Goal: Task Accomplishment & Management: Use online tool/utility

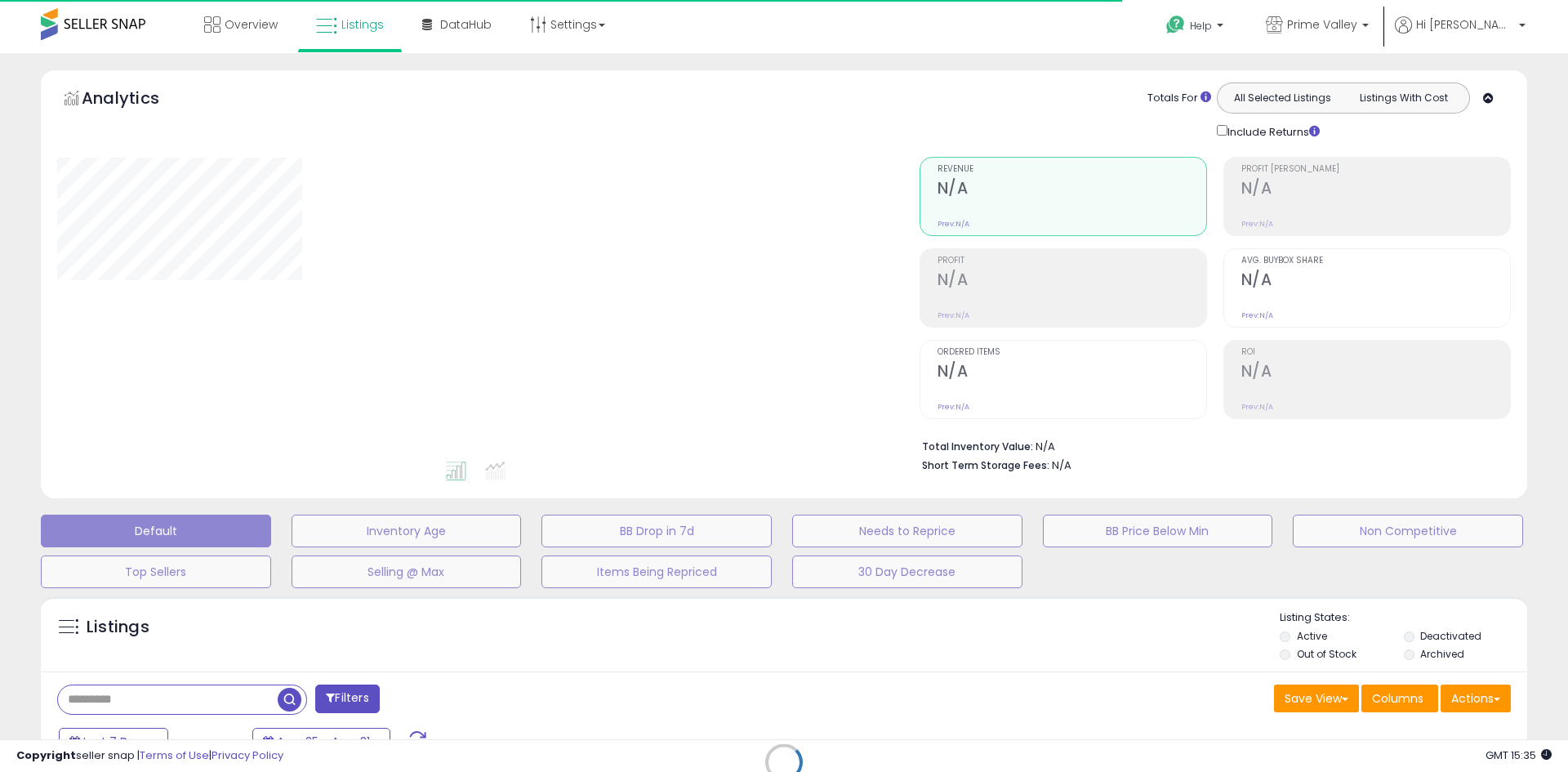
type input "*******"
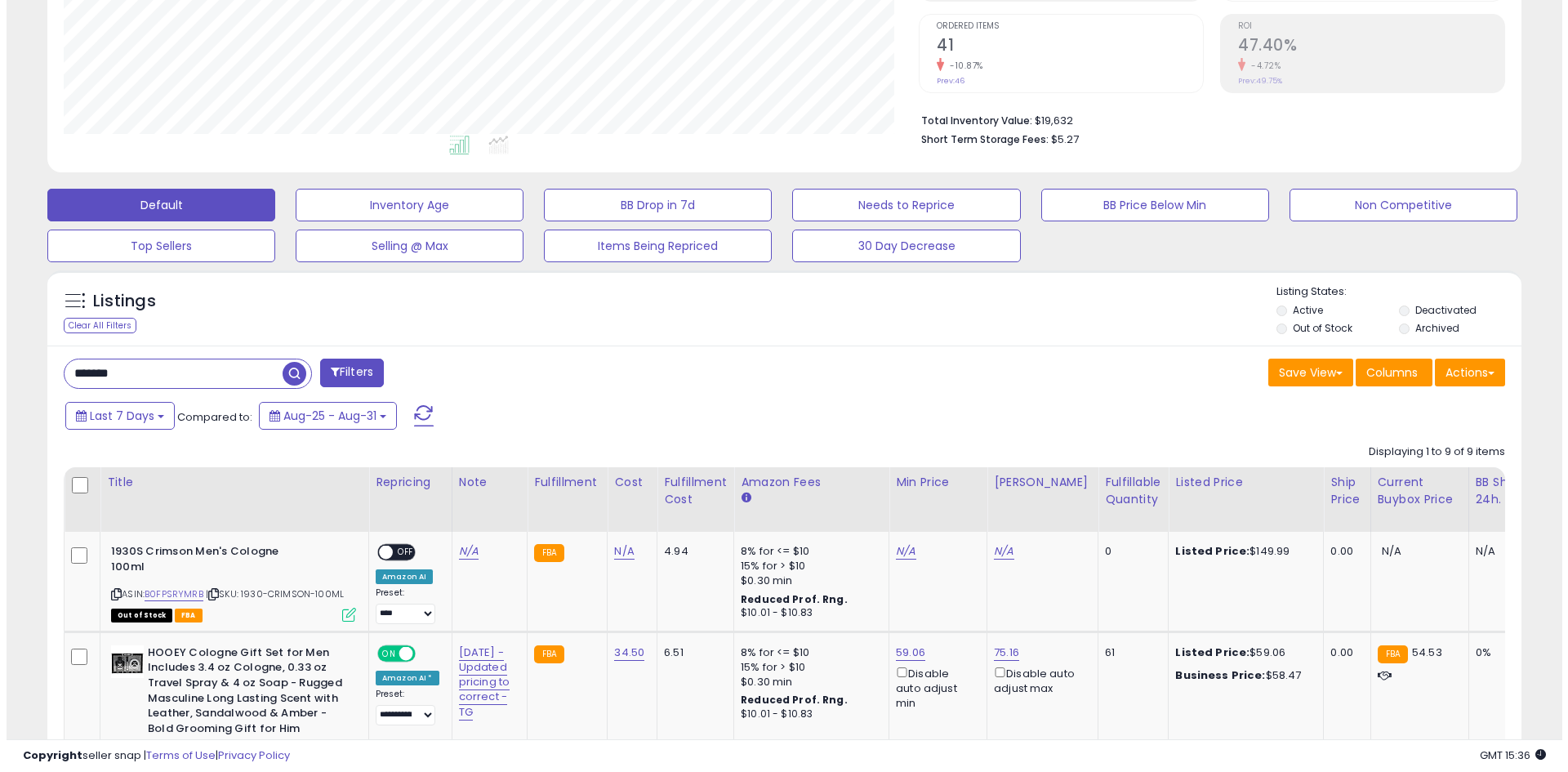
scroll to position [326, 0]
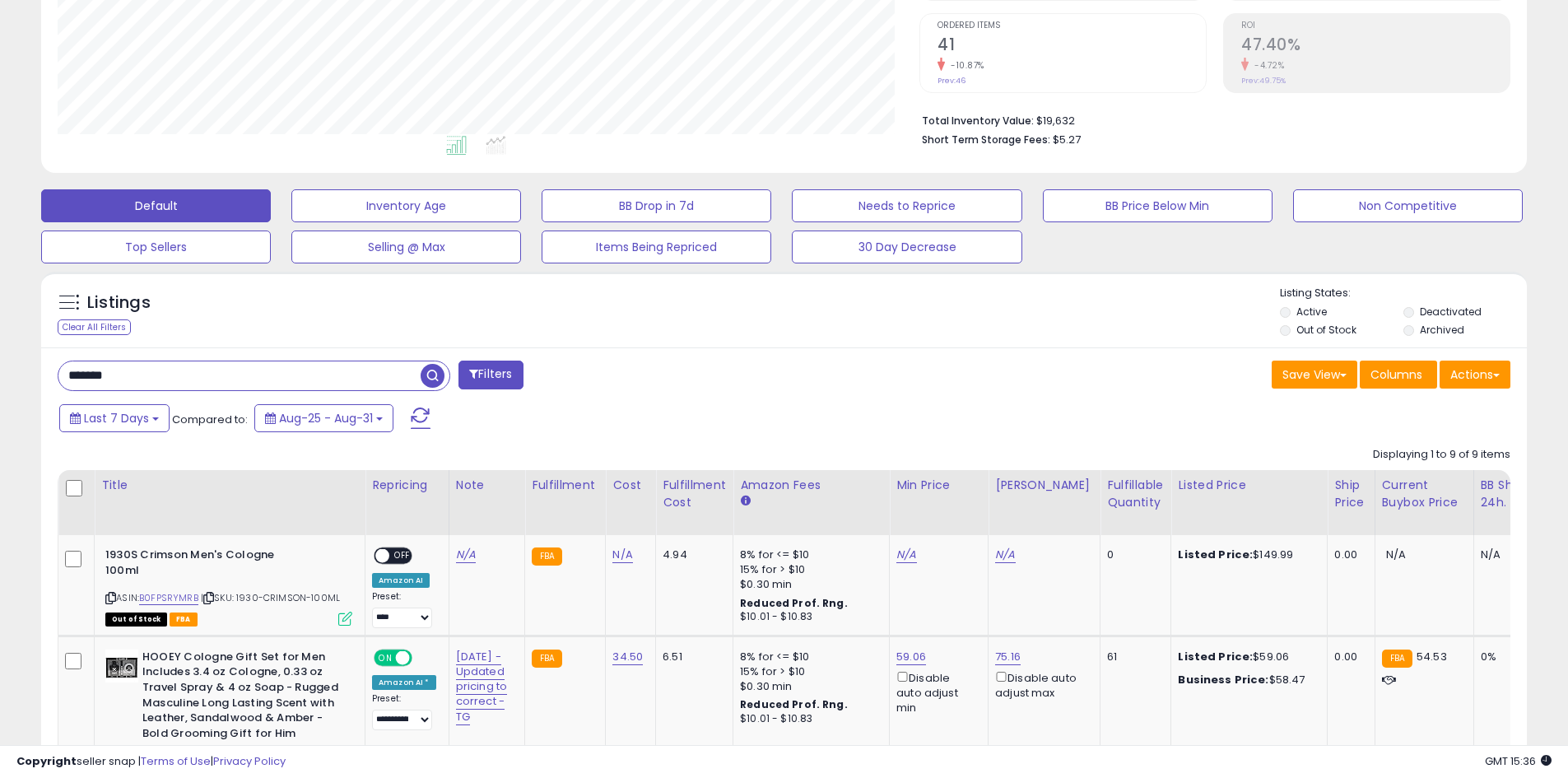
drag, startPoint x: 194, startPoint y: 377, endPoint x: 57, endPoint y: 380, distance: 137.0
click at [57, 380] on div "******* Filters" at bounding box center [415, 377] width 739 height 33
click at [765, 386] on div "Filters" at bounding box center [415, 377] width 739 height 33
click at [501, 371] on button "Filters" at bounding box center [491, 375] width 65 height 29
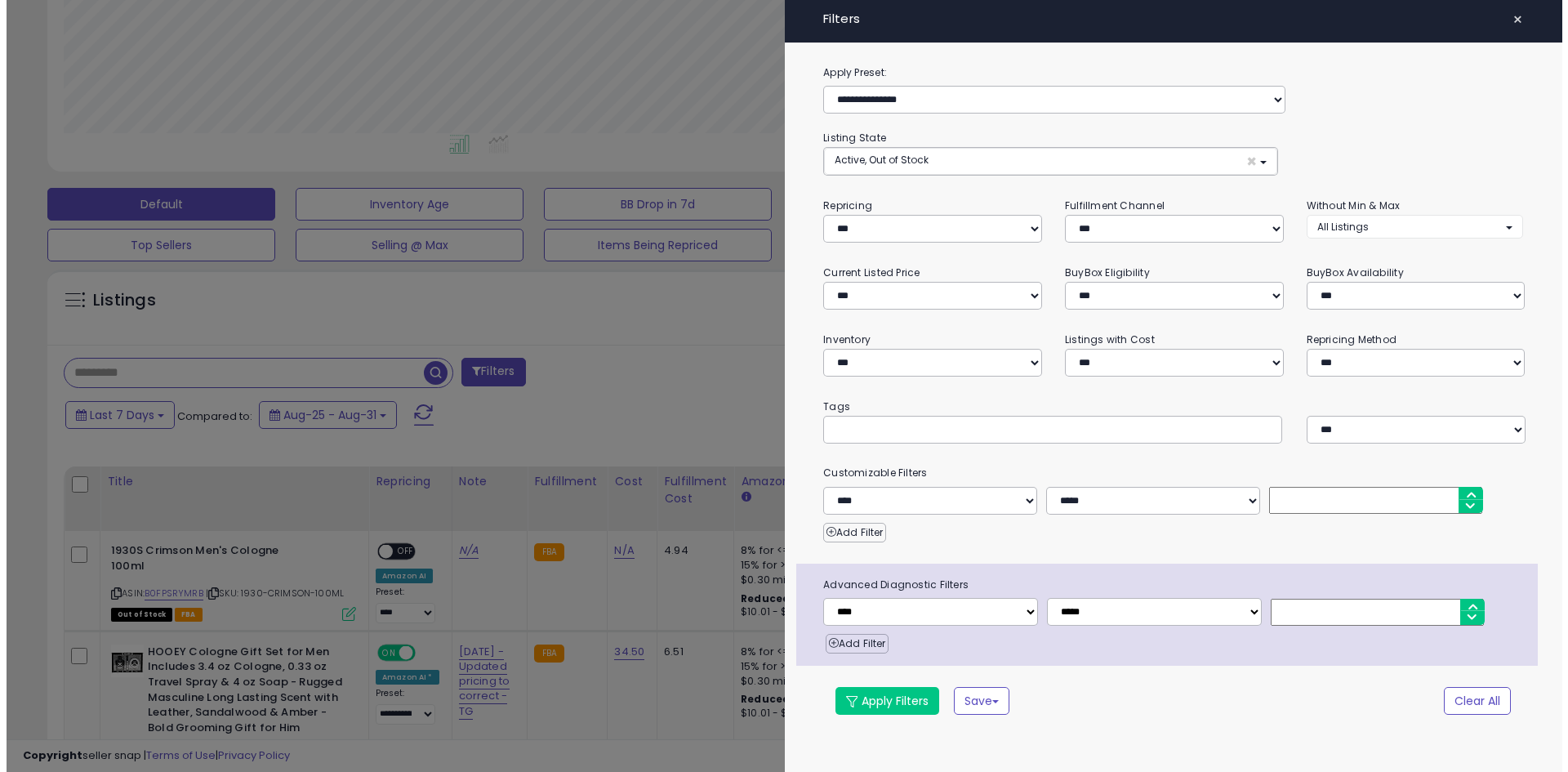
scroll to position [335, 862]
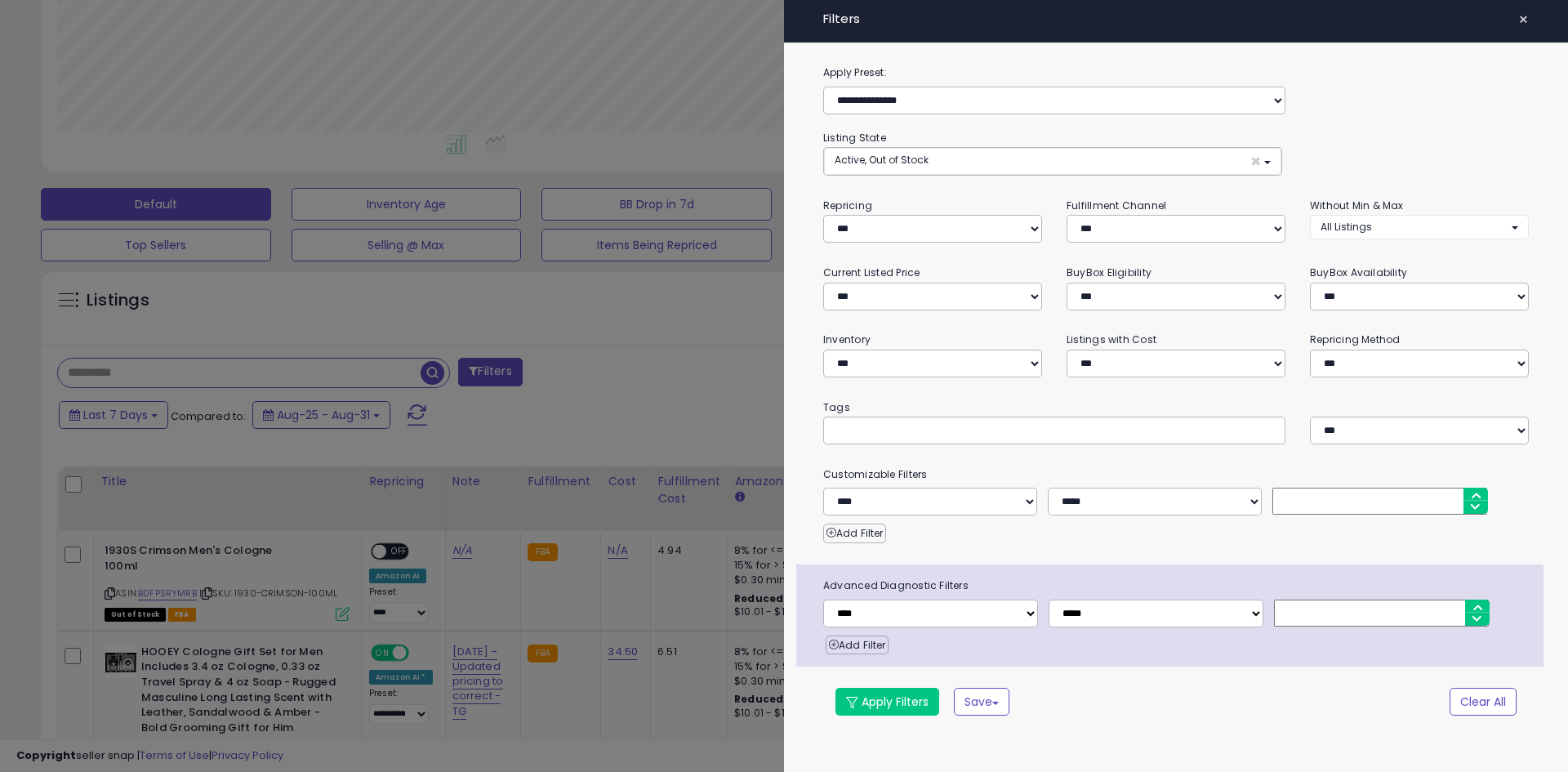
click at [1528, 26] on span "×" at bounding box center [1523, 19] width 11 height 23
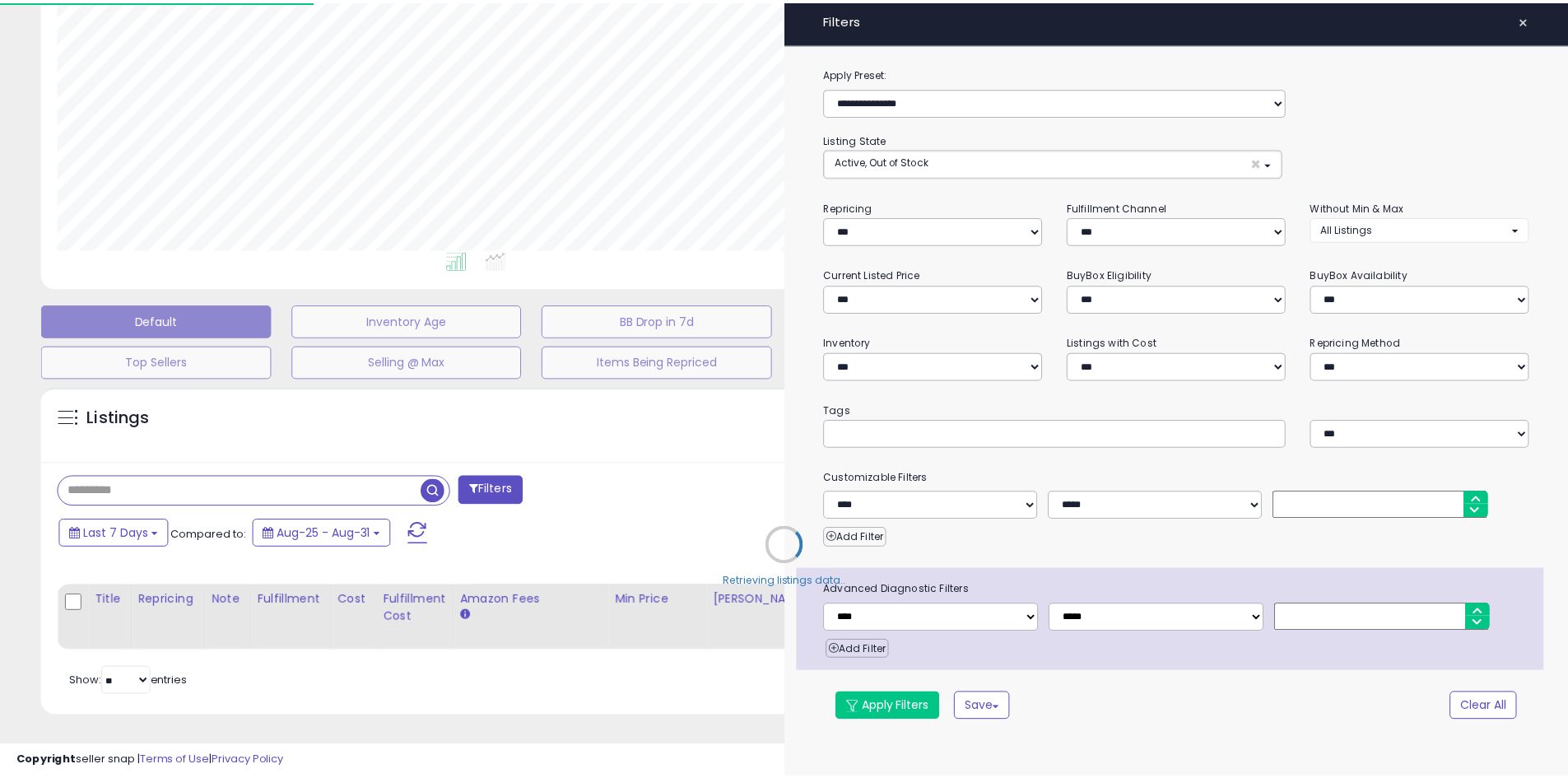
scroll to position [227, 0]
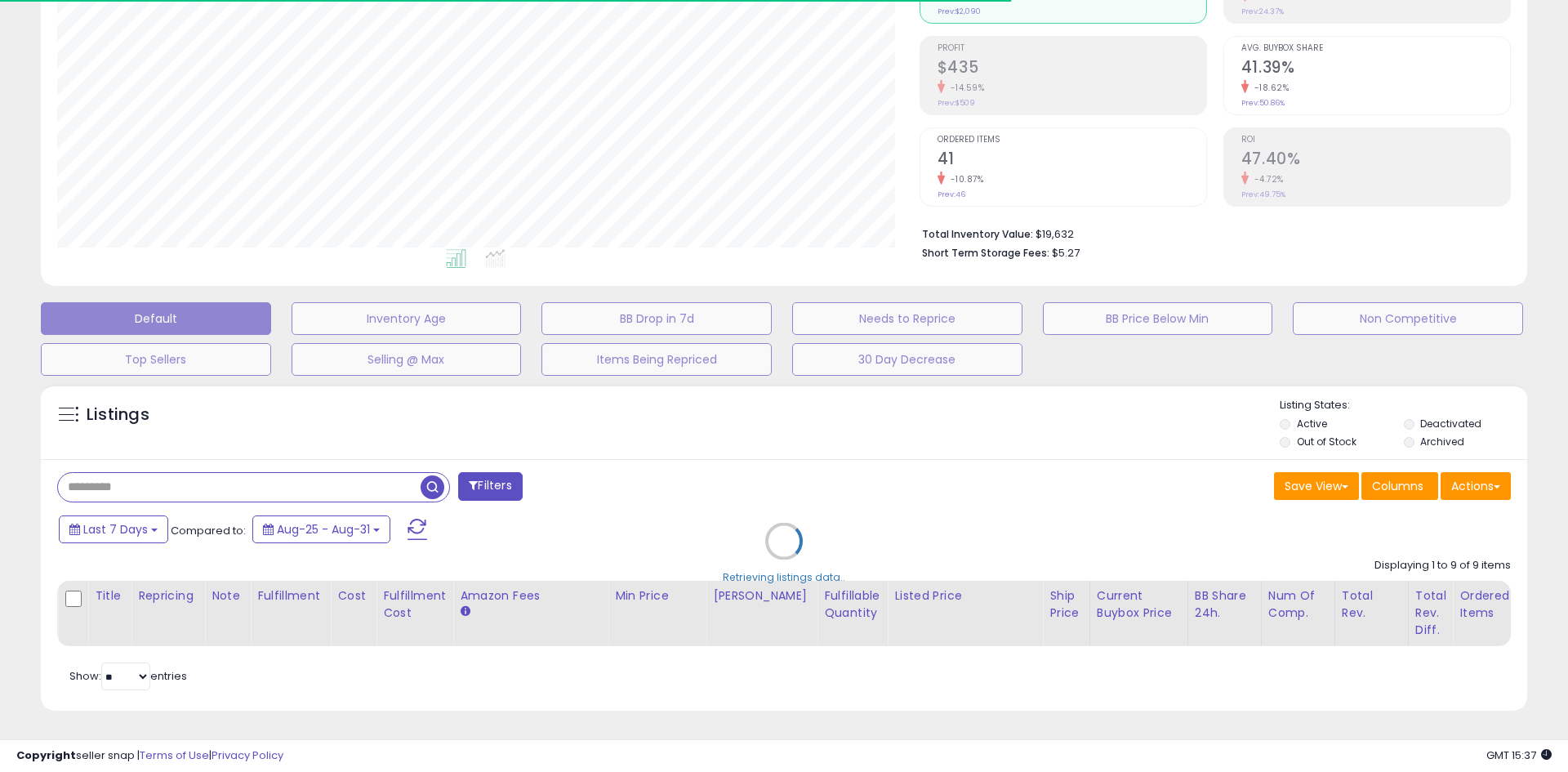
click at [159, 479] on div "Retrieving listings data.." at bounding box center [784, 553] width 1511 height 355
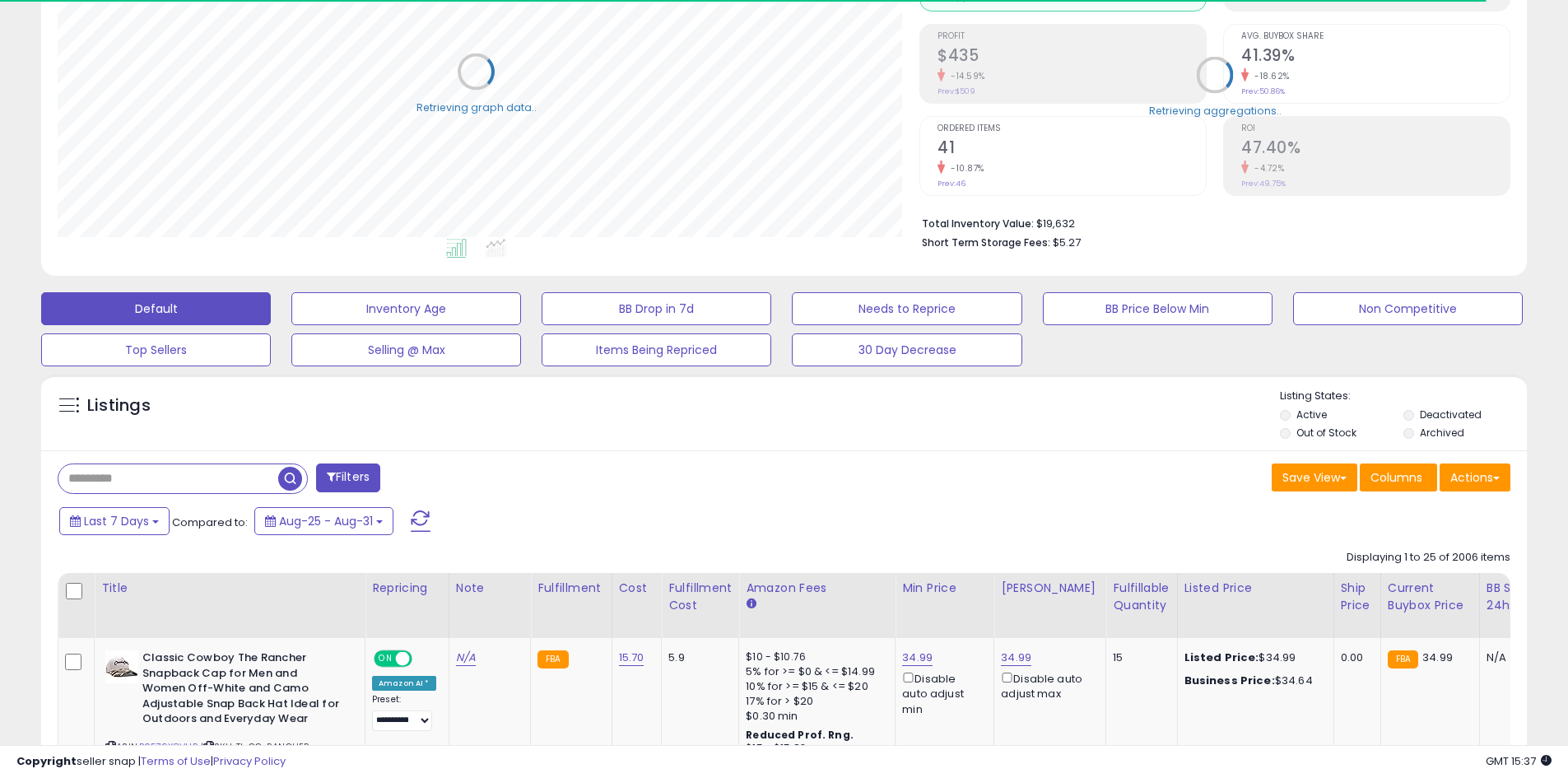
scroll to position [822944, 822460]
click at [177, 473] on input "text" at bounding box center [168, 478] width 220 height 29
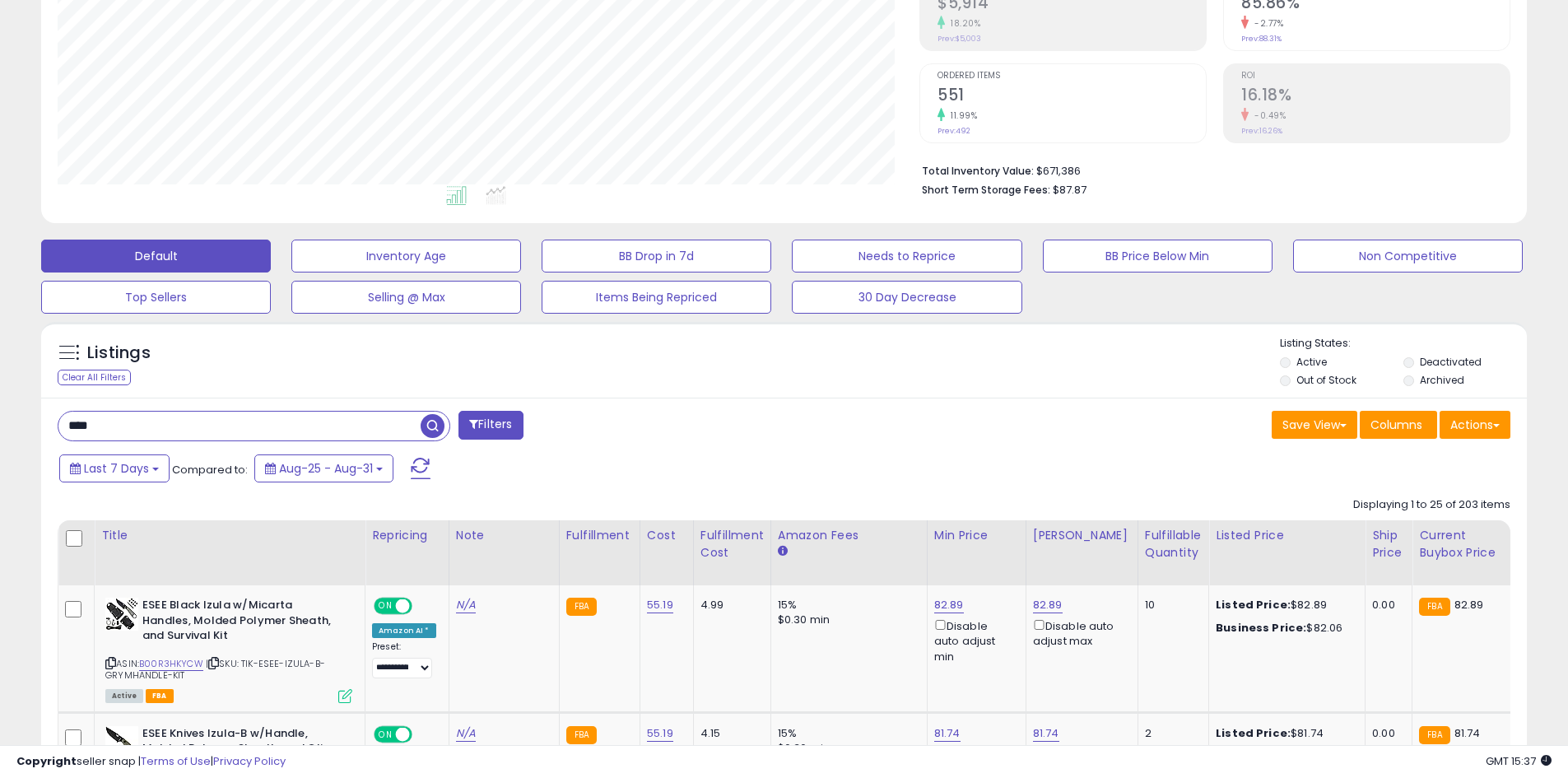
scroll to position [309, 0]
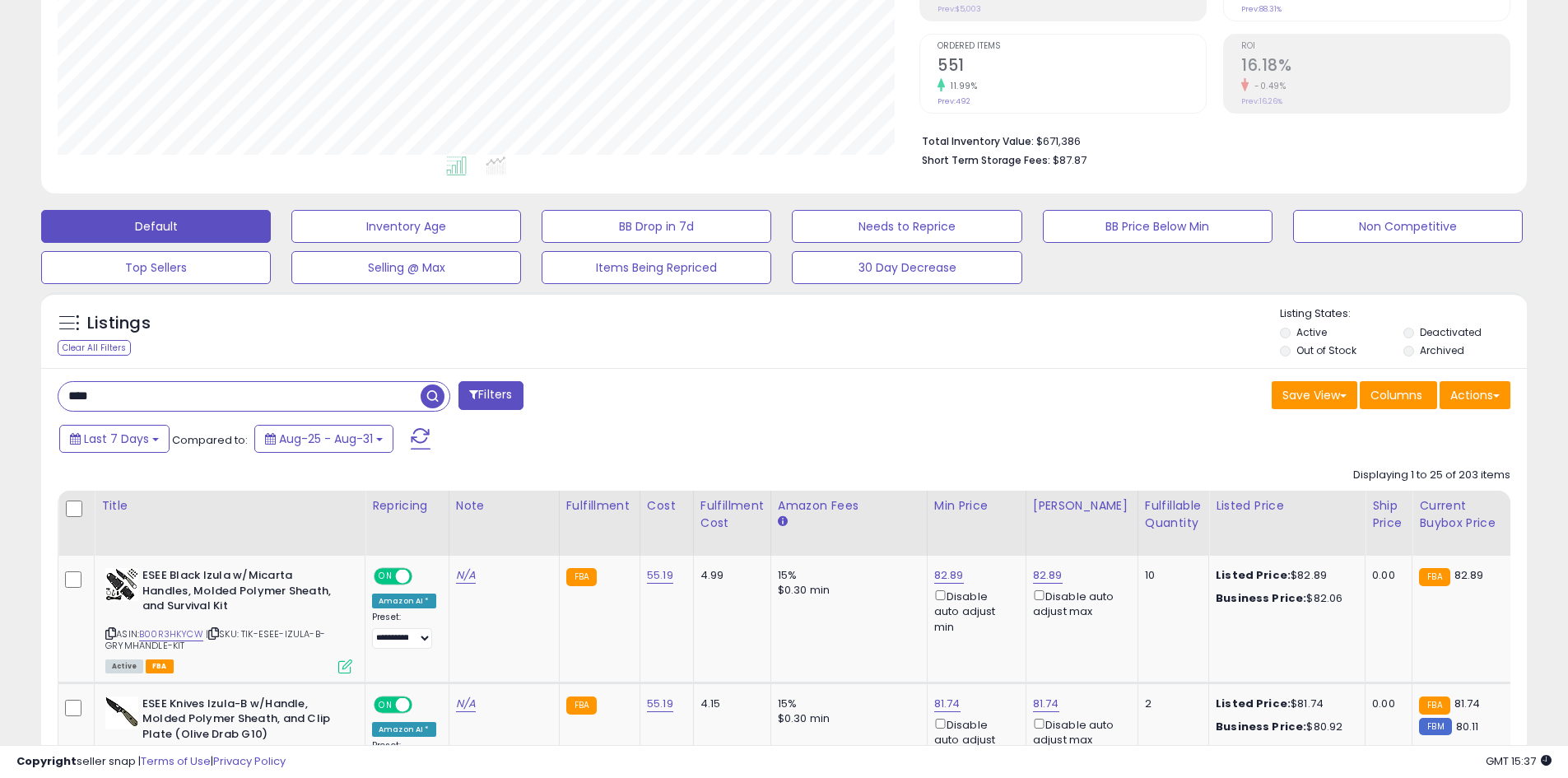
drag, startPoint x: 148, startPoint y: 394, endPoint x: 60, endPoint y: 393, distance: 88.0
click at [60, 393] on input "****" at bounding box center [239, 395] width 363 height 29
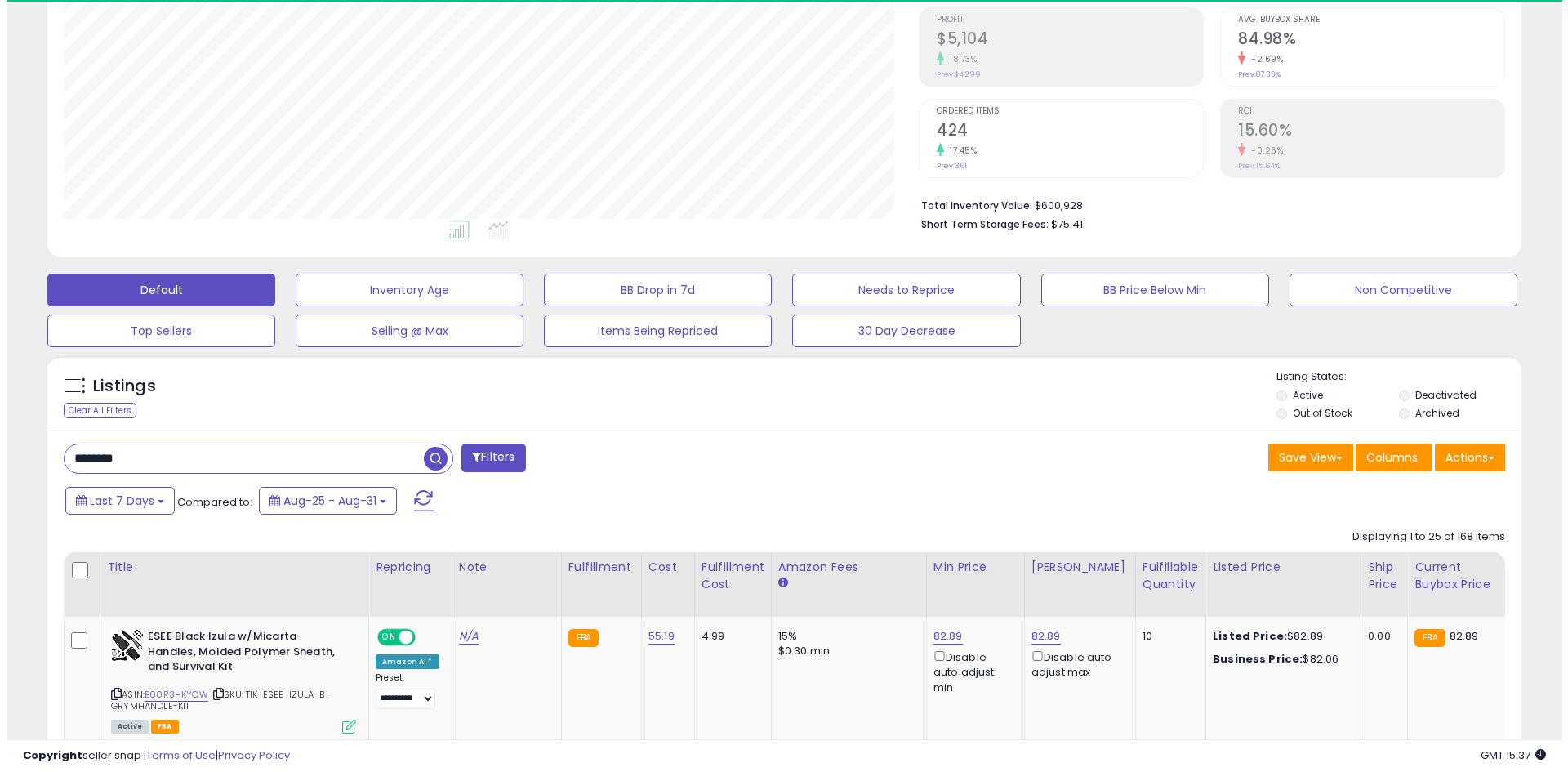
scroll to position [335, 855]
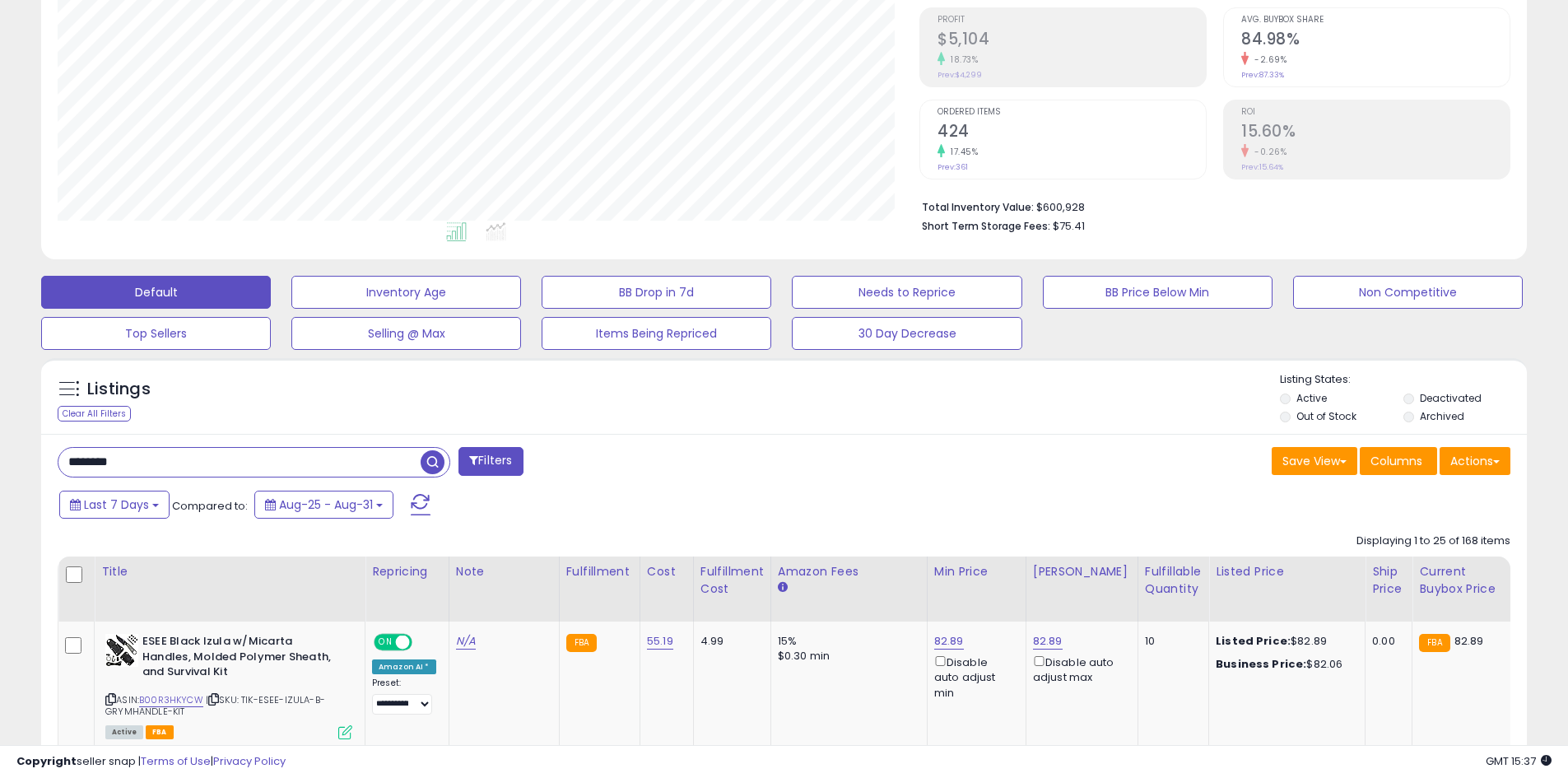
drag, startPoint x: 133, startPoint y: 459, endPoint x: 40, endPoint y: 460, distance: 93.0
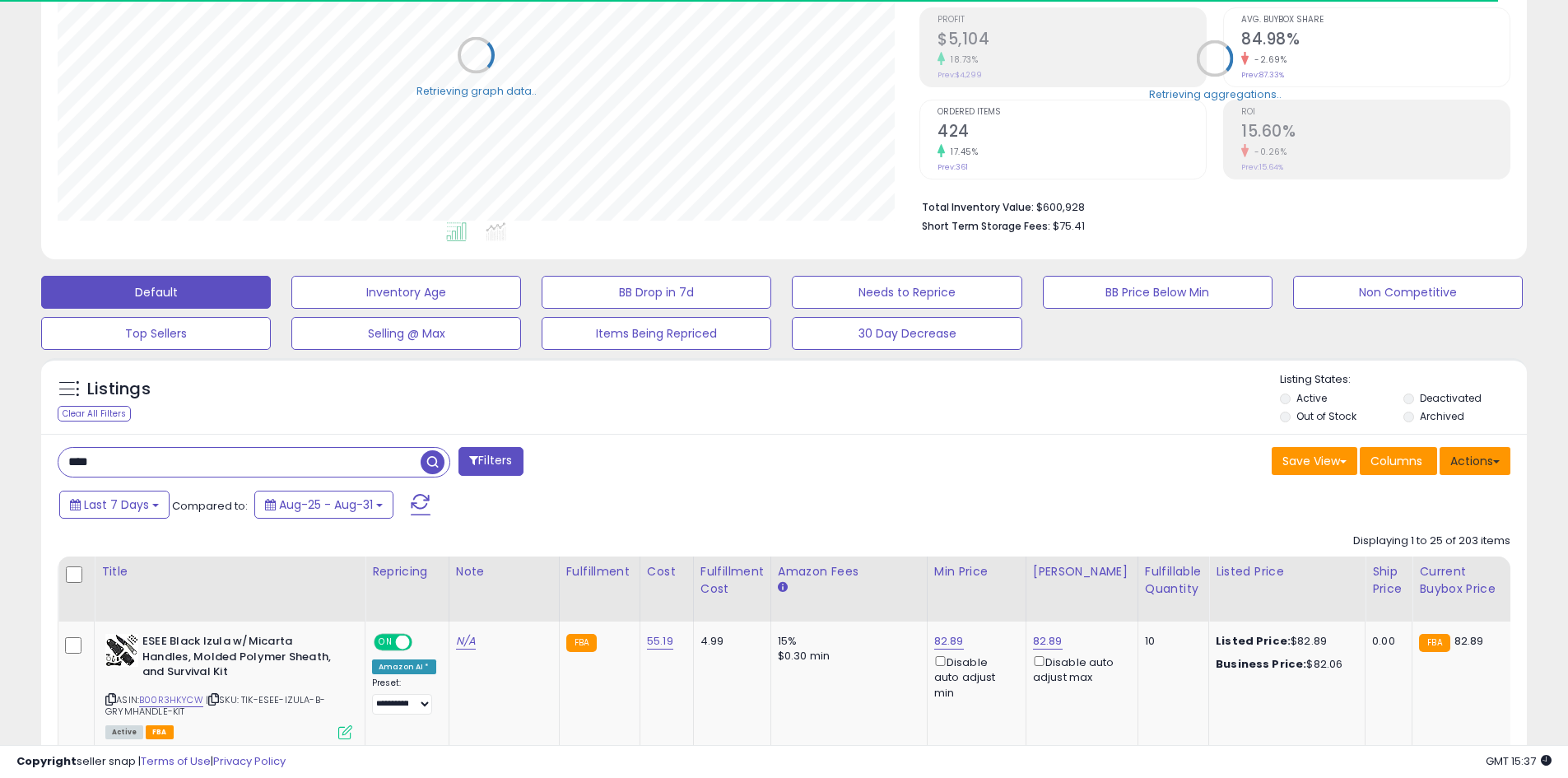
scroll to position [822944, 822460]
click at [1473, 451] on button "Actions" at bounding box center [1475, 461] width 71 height 28
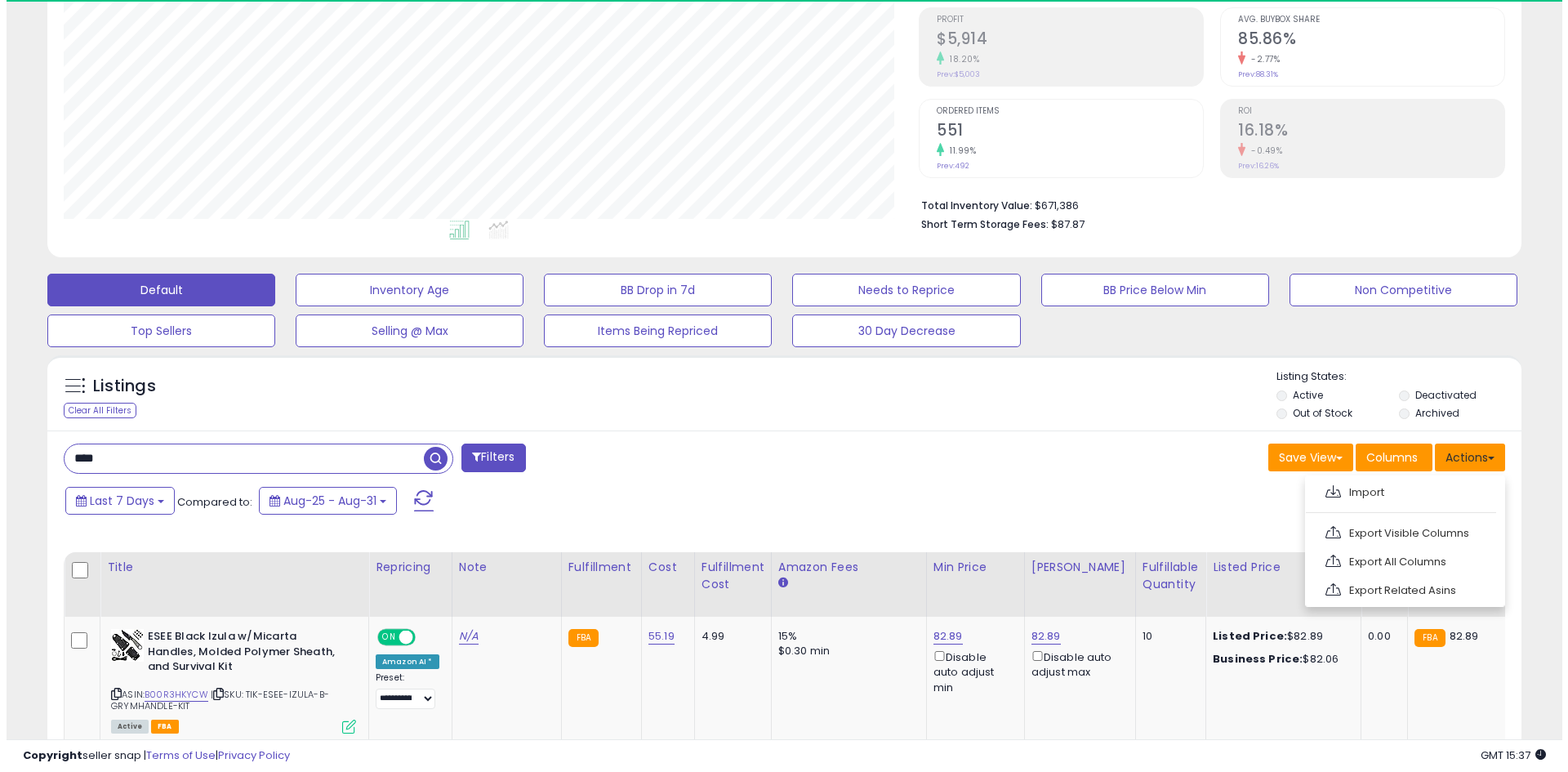
scroll to position [335, 855]
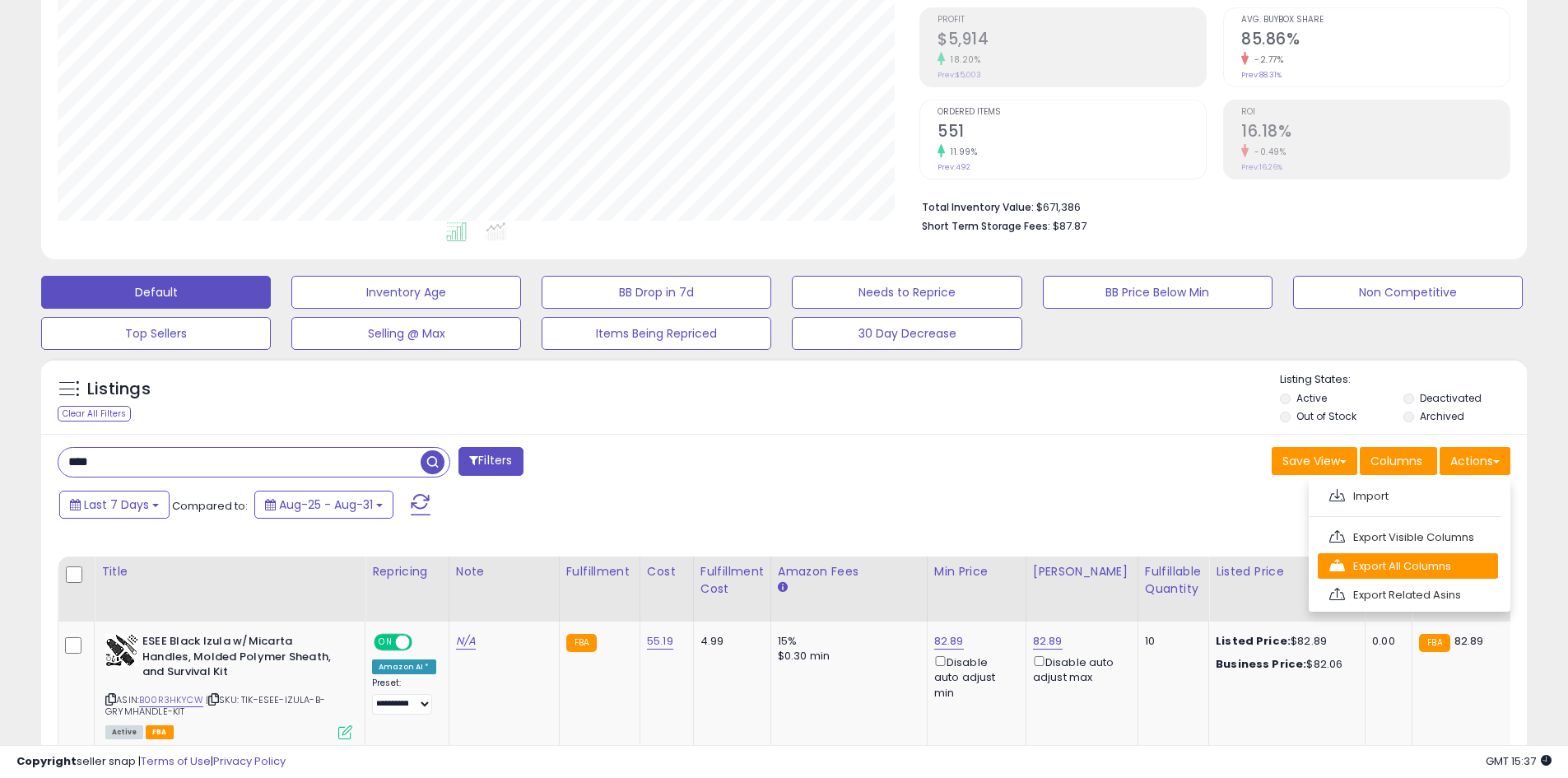
click at [1396, 569] on link "Export All Columns" at bounding box center [1408, 566] width 180 height 26
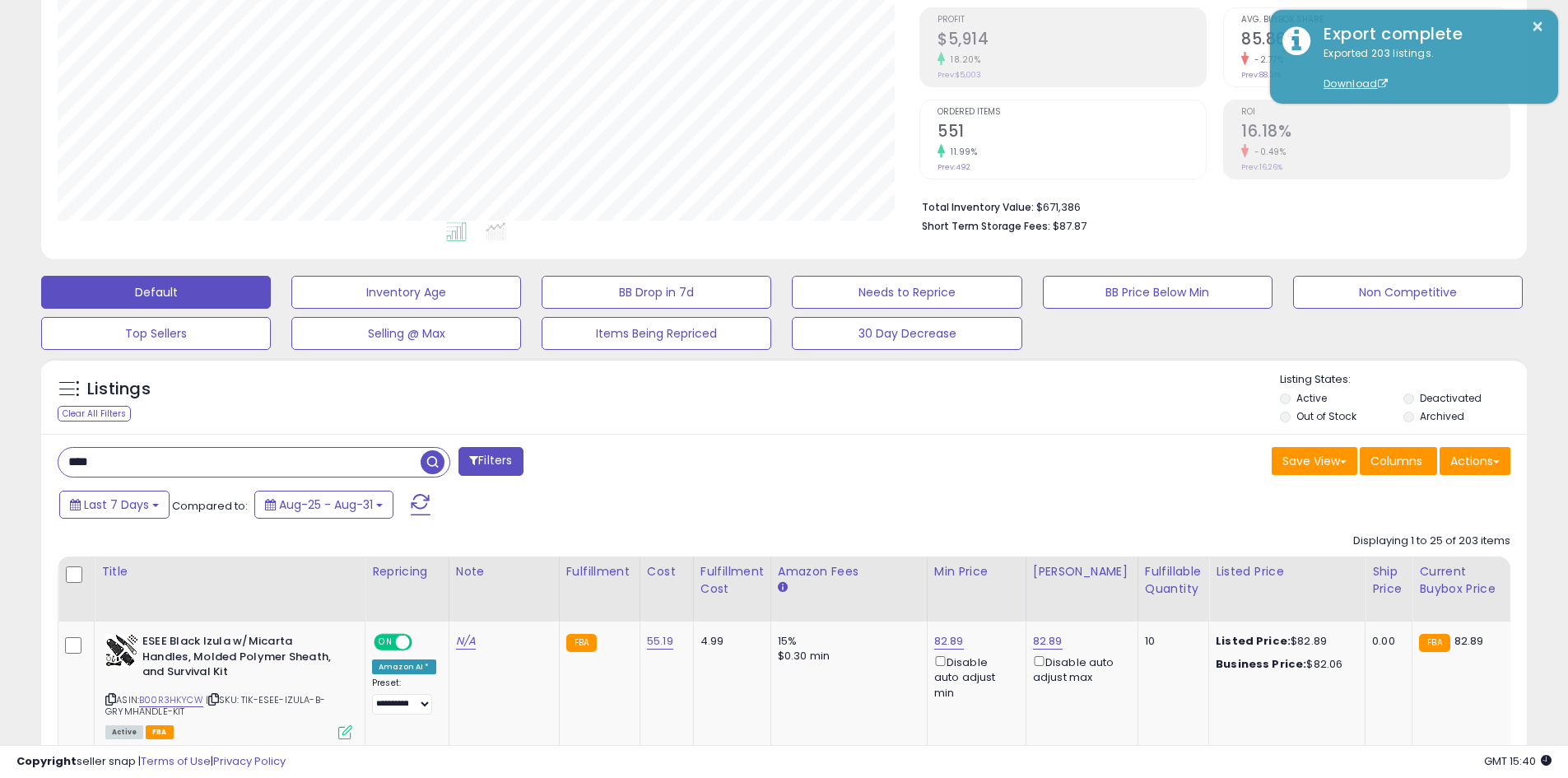
drag, startPoint x: 69, startPoint y: 463, endPoint x: 13, endPoint y: 460, distance: 56.1
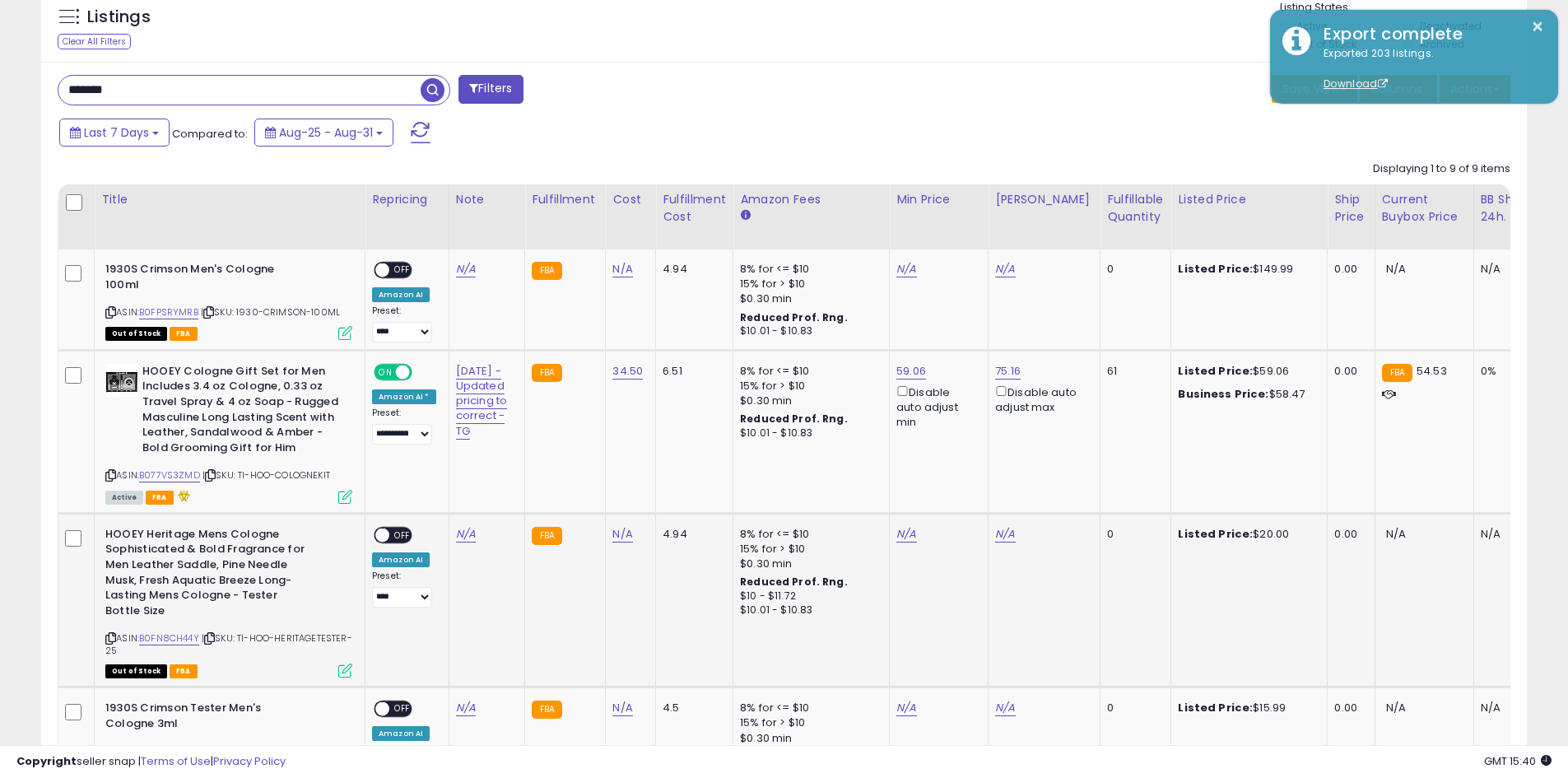
scroll to position [655, 0]
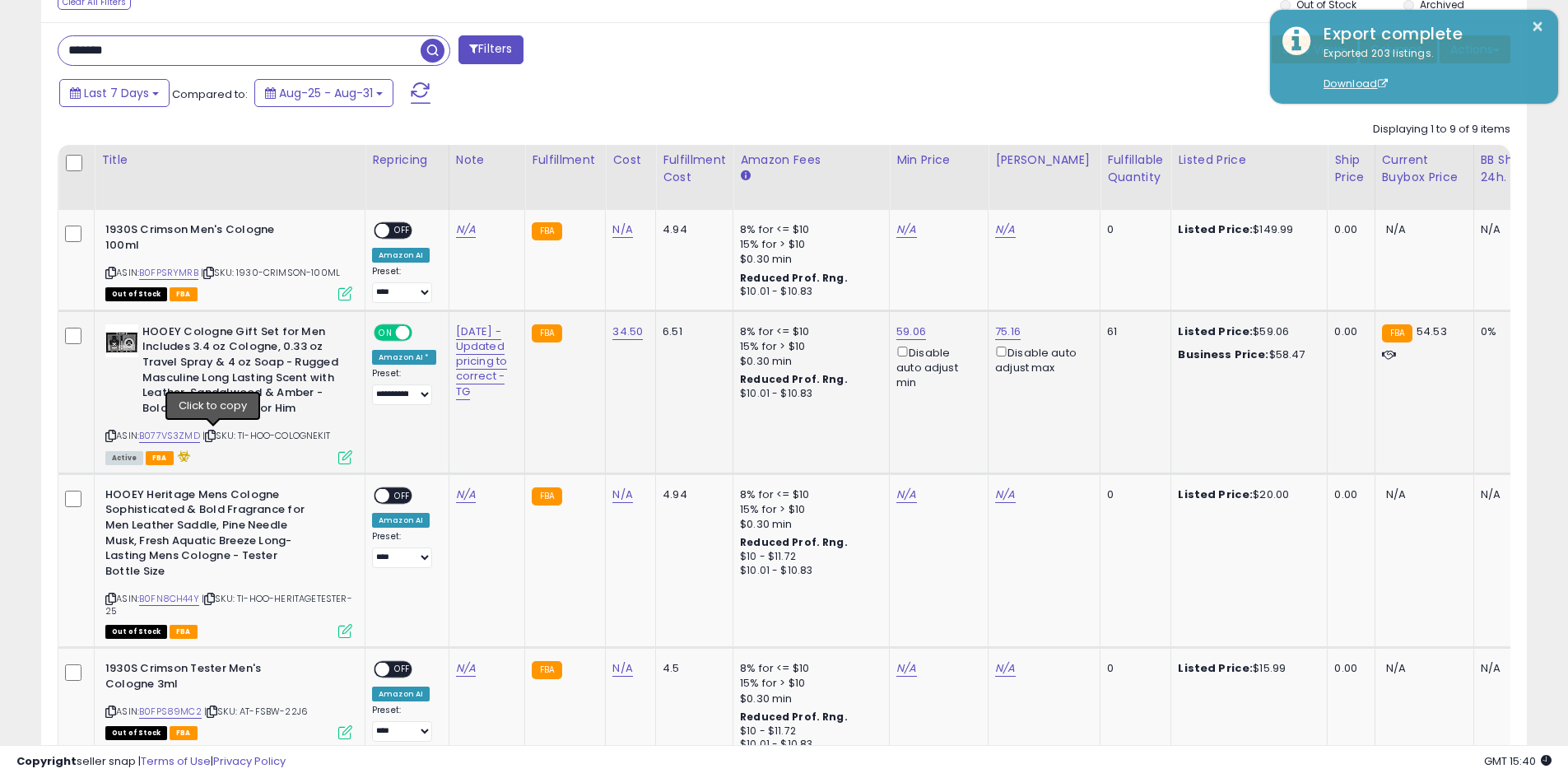
click at [213, 438] on icon at bounding box center [210, 435] width 11 height 9
click at [113, 437] on icon at bounding box center [110, 435] width 11 height 9
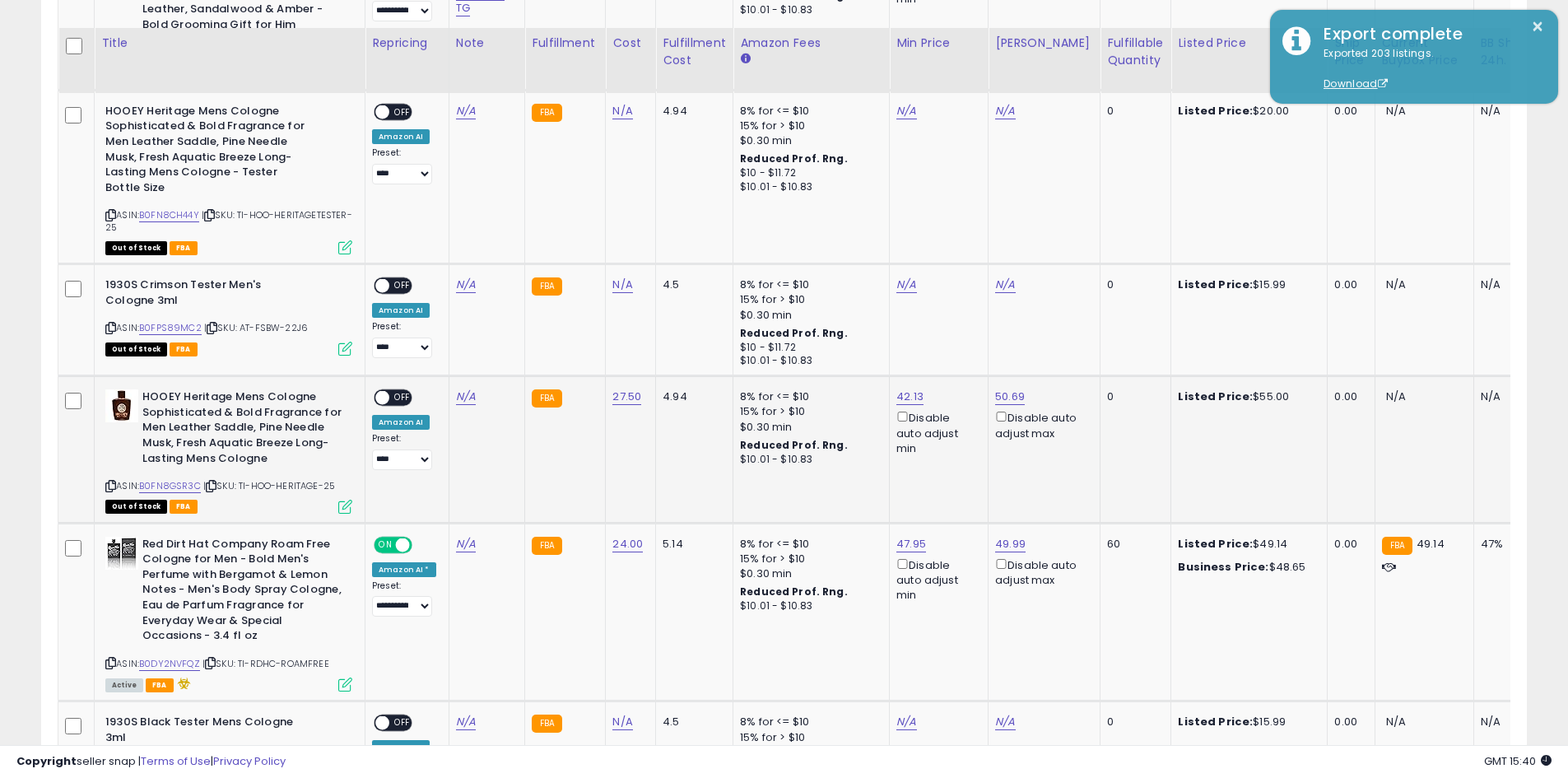
scroll to position [1066, 0]
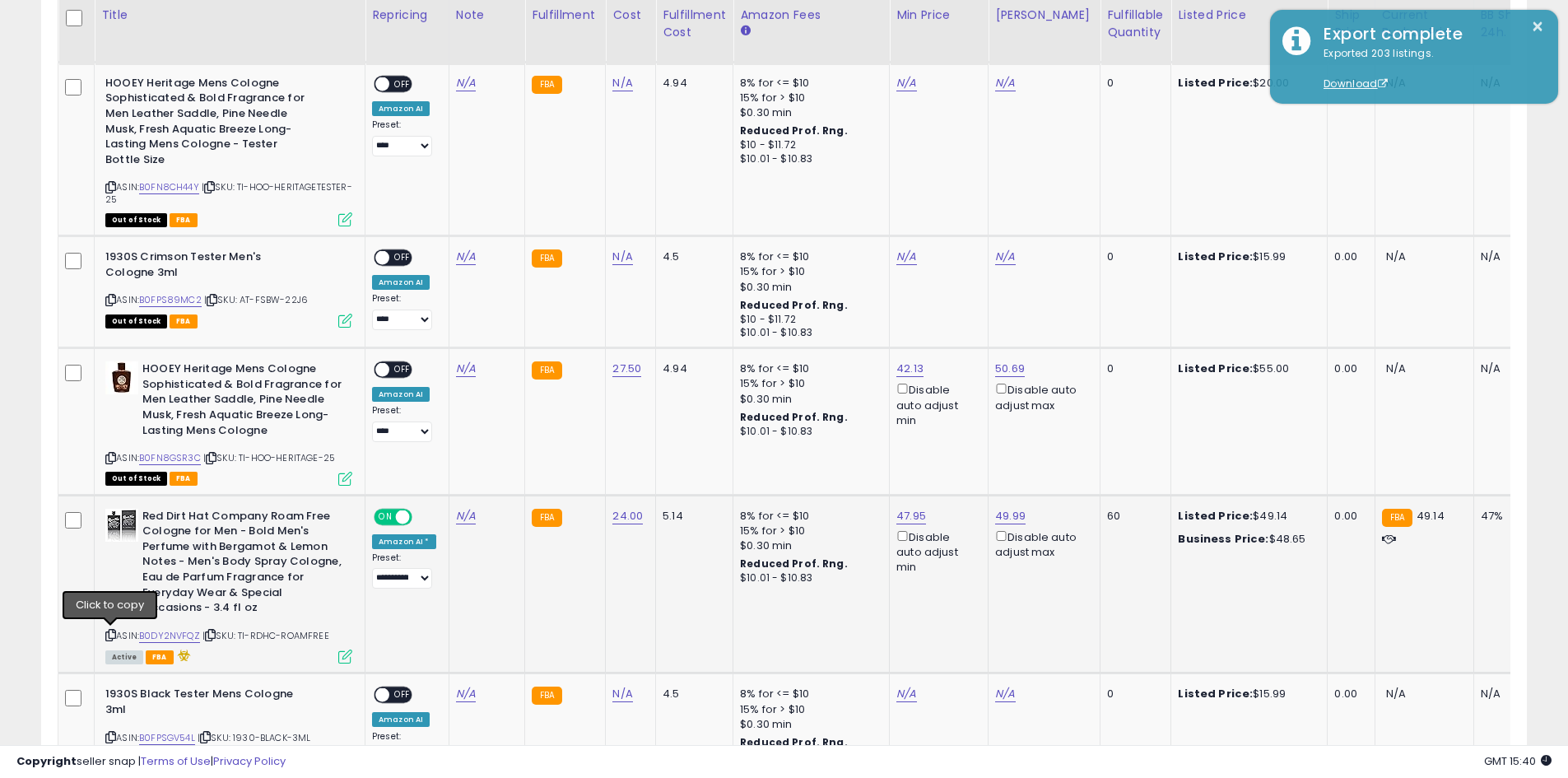
click at [110, 634] on icon at bounding box center [110, 635] width 11 height 9
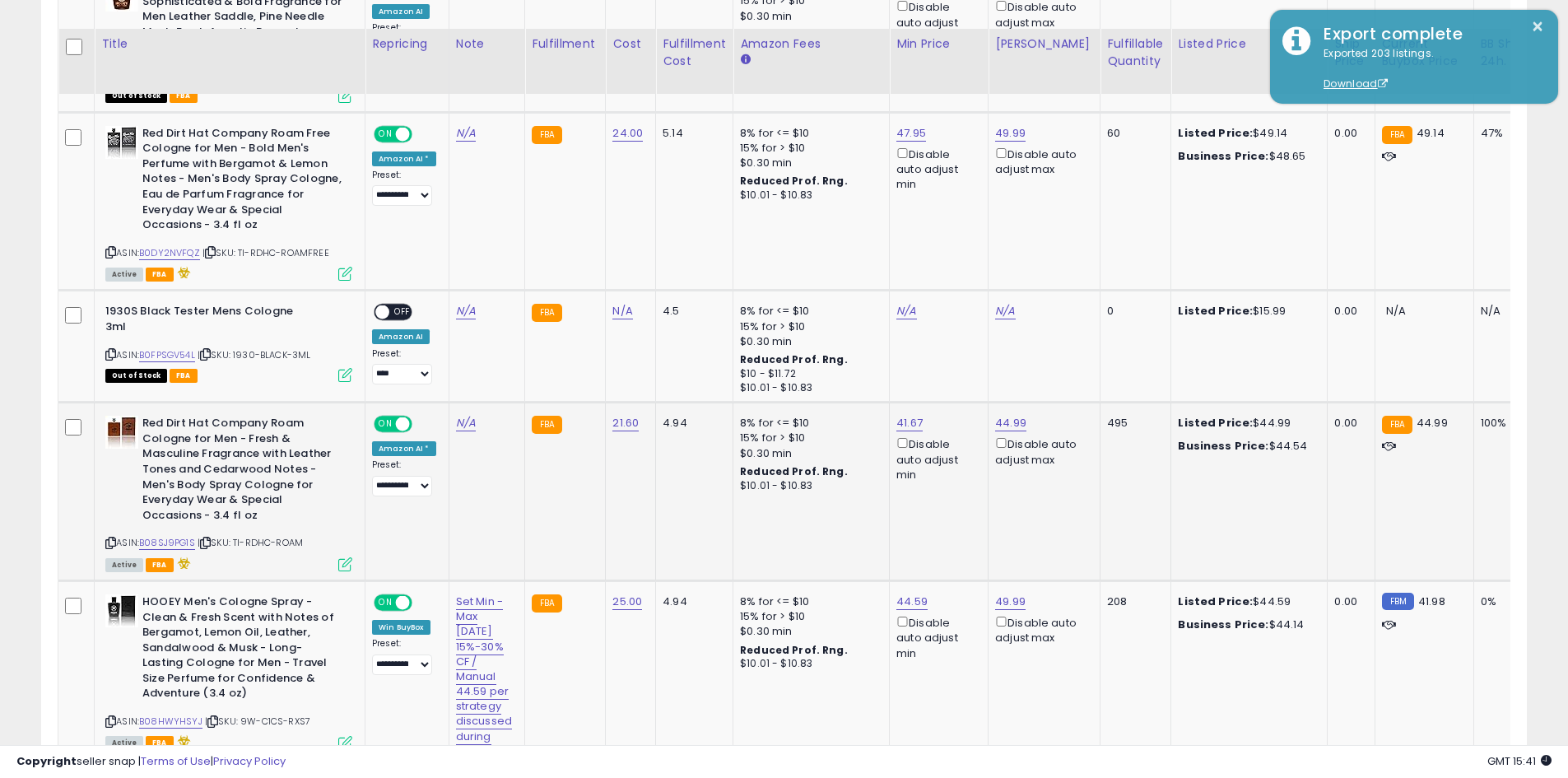
scroll to position [1478, 0]
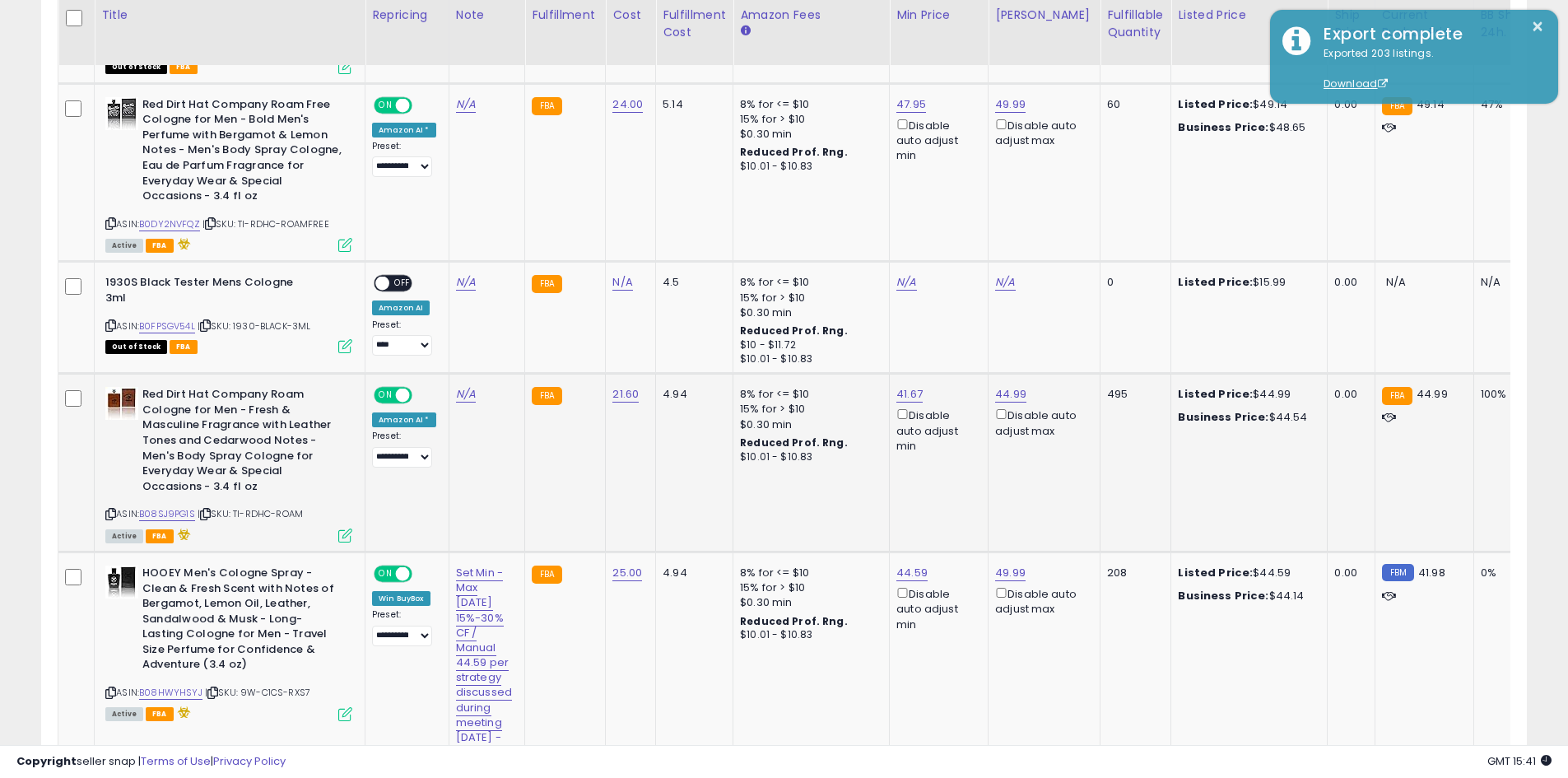
click at [115, 516] on div "ASIN: B08SJ9PG1S | SKU: TI-RDHC-ROAM Active FBA" at bounding box center [229, 463] width 247 height 154
click at [113, 515] on icon at bounding box center [110, 514] width 11 height 9
click at [114, 689] on icon at bounding box center [110, 693] width 11 height 9
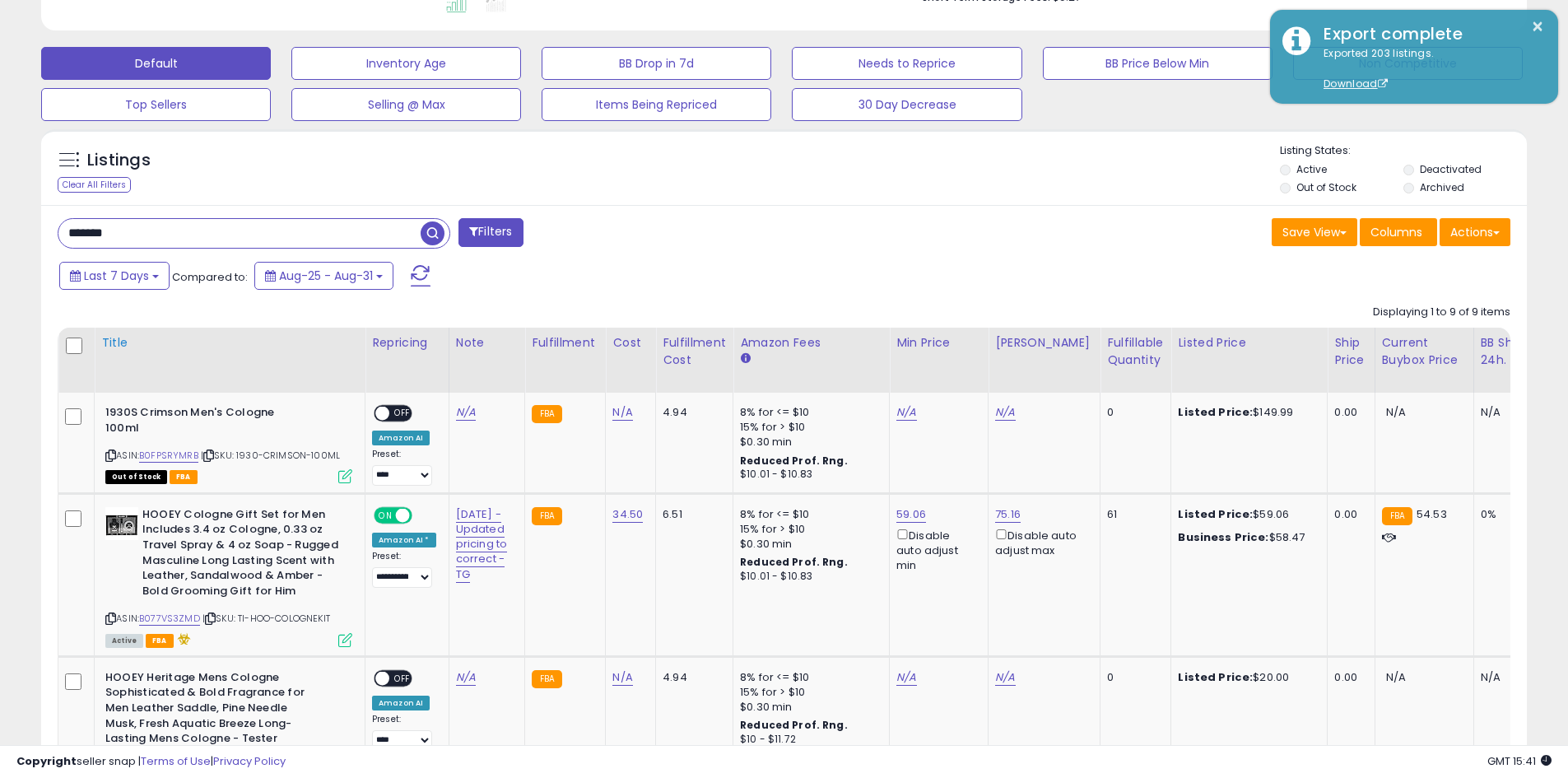
scroll to position [463, 0]
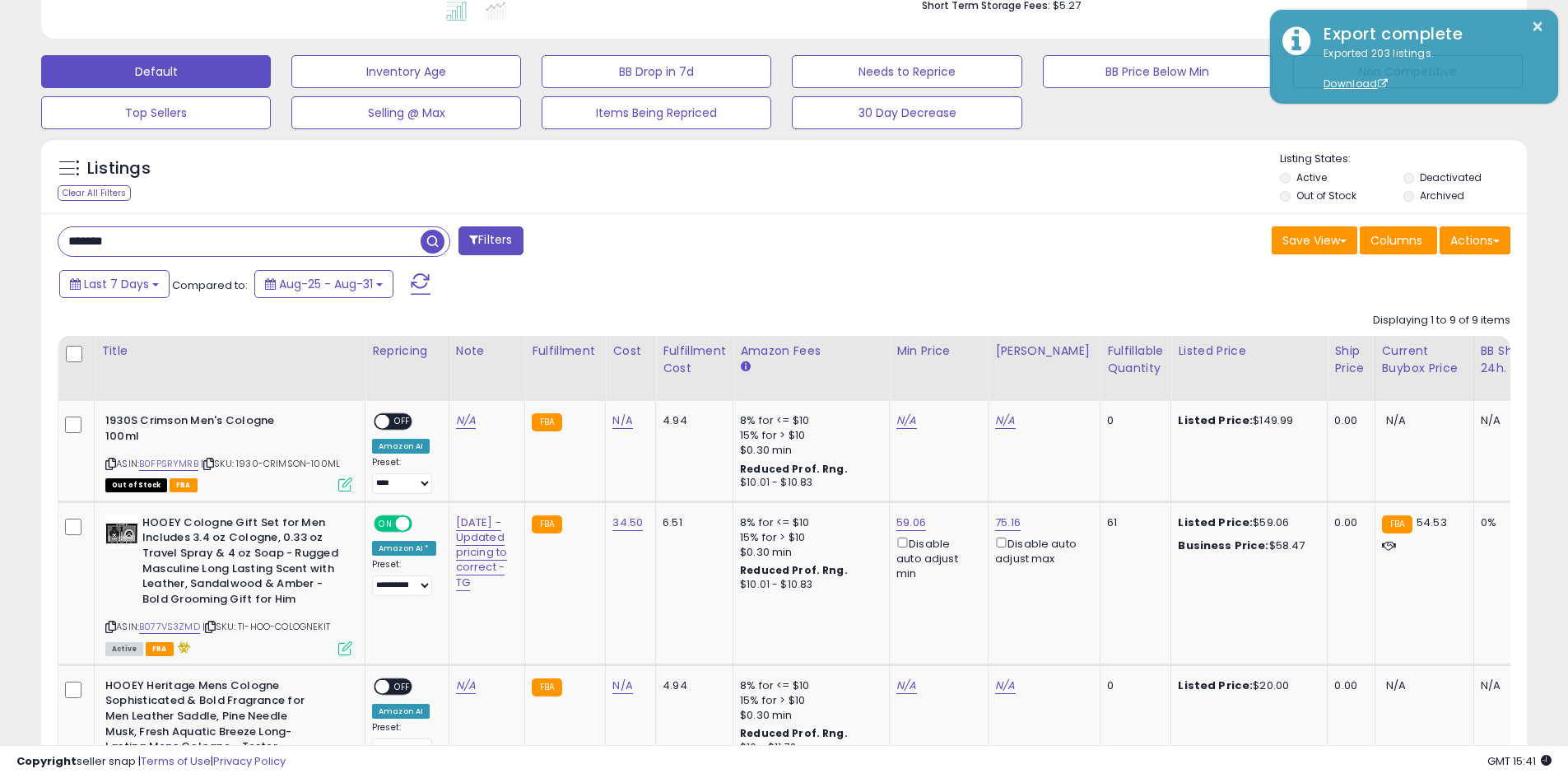
drag, startPoint x: 132, startPoint y: 241, endPoint x: 36, endPoint y: 257, distance: 97.3
click at [48, 257] on div "******* Filters" at bounding box center [415, 242] width 739 height 33
type input "*******"
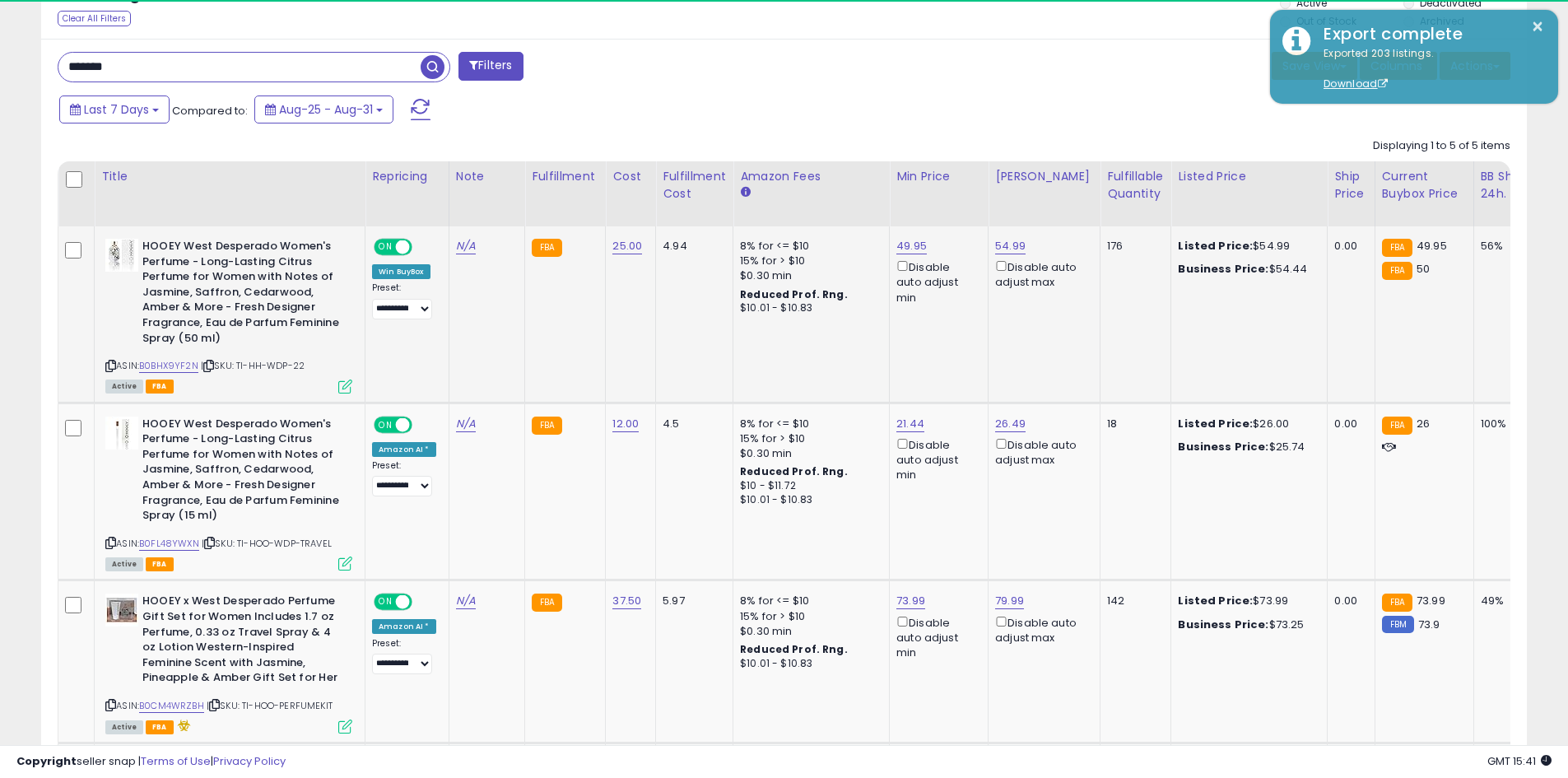
scroll to position [338, 862]
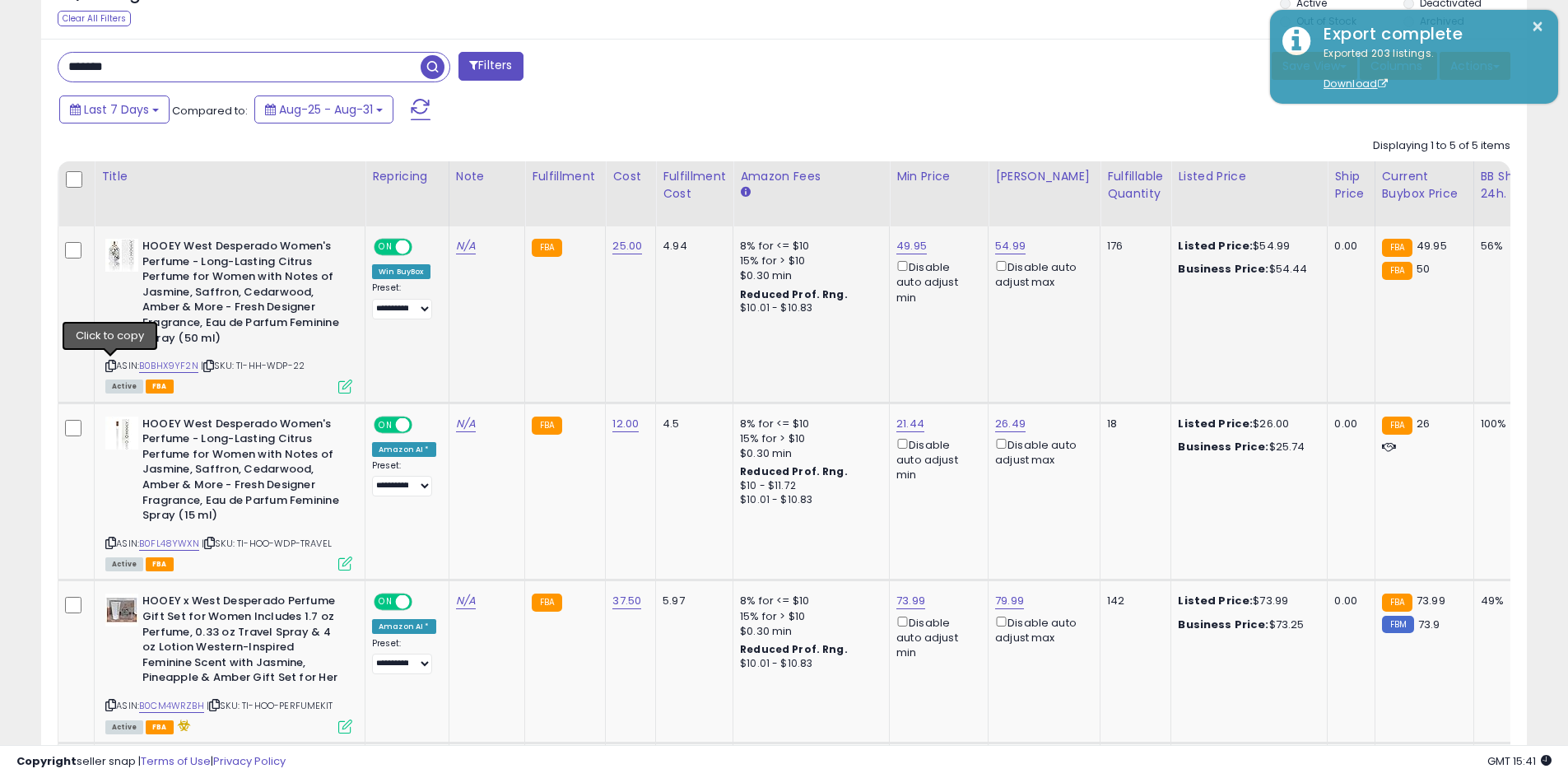
click at [110, 362] on icon at bounding box center [110, 366] width 11 height 9
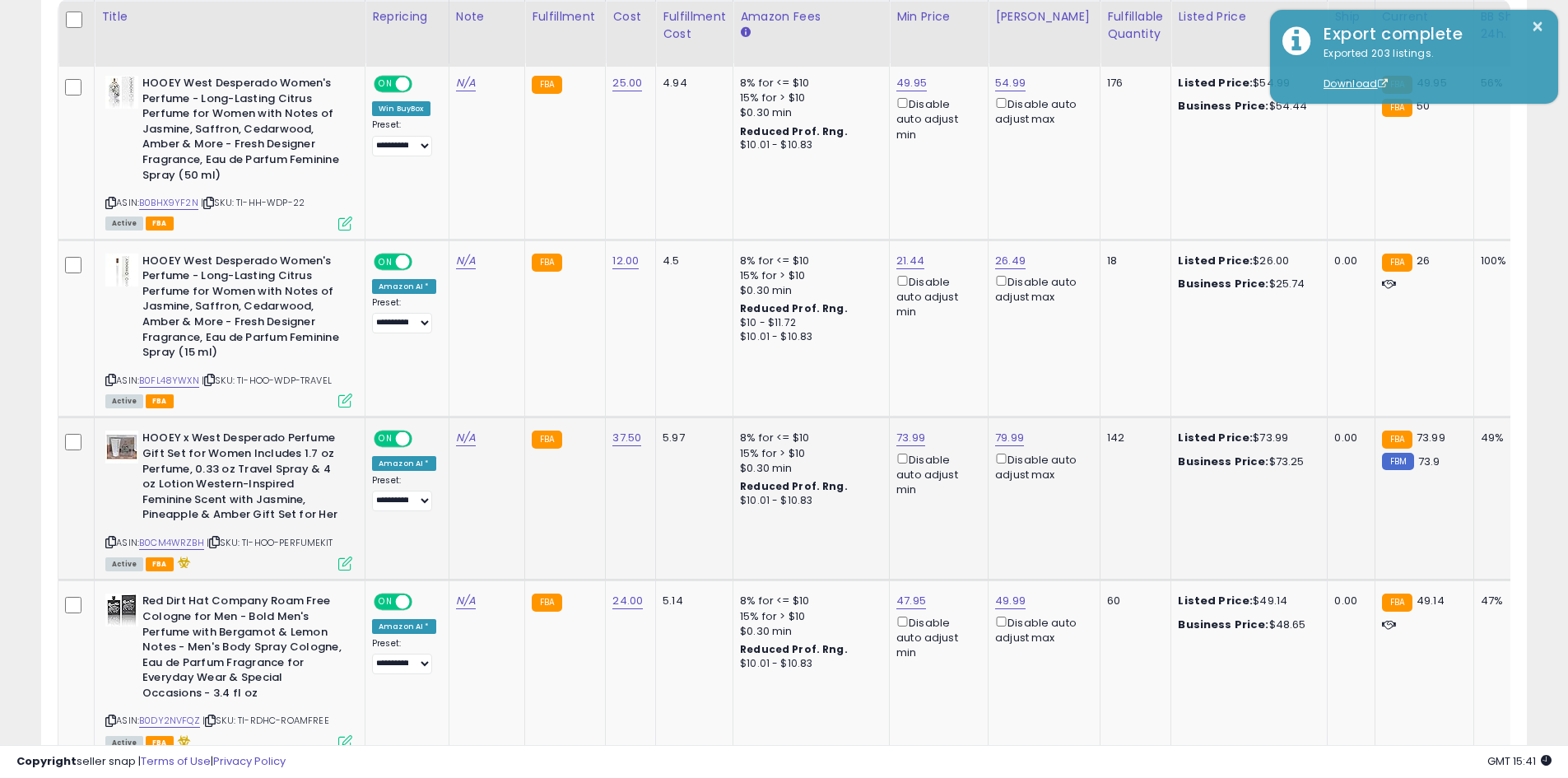
scroll to position [803, 0]
click at [109, 375] on icon at bounding box center [110, 378] width 11 height 9
click at [108, 537] on icon at bounding box center [110, 540] width 11 height 9
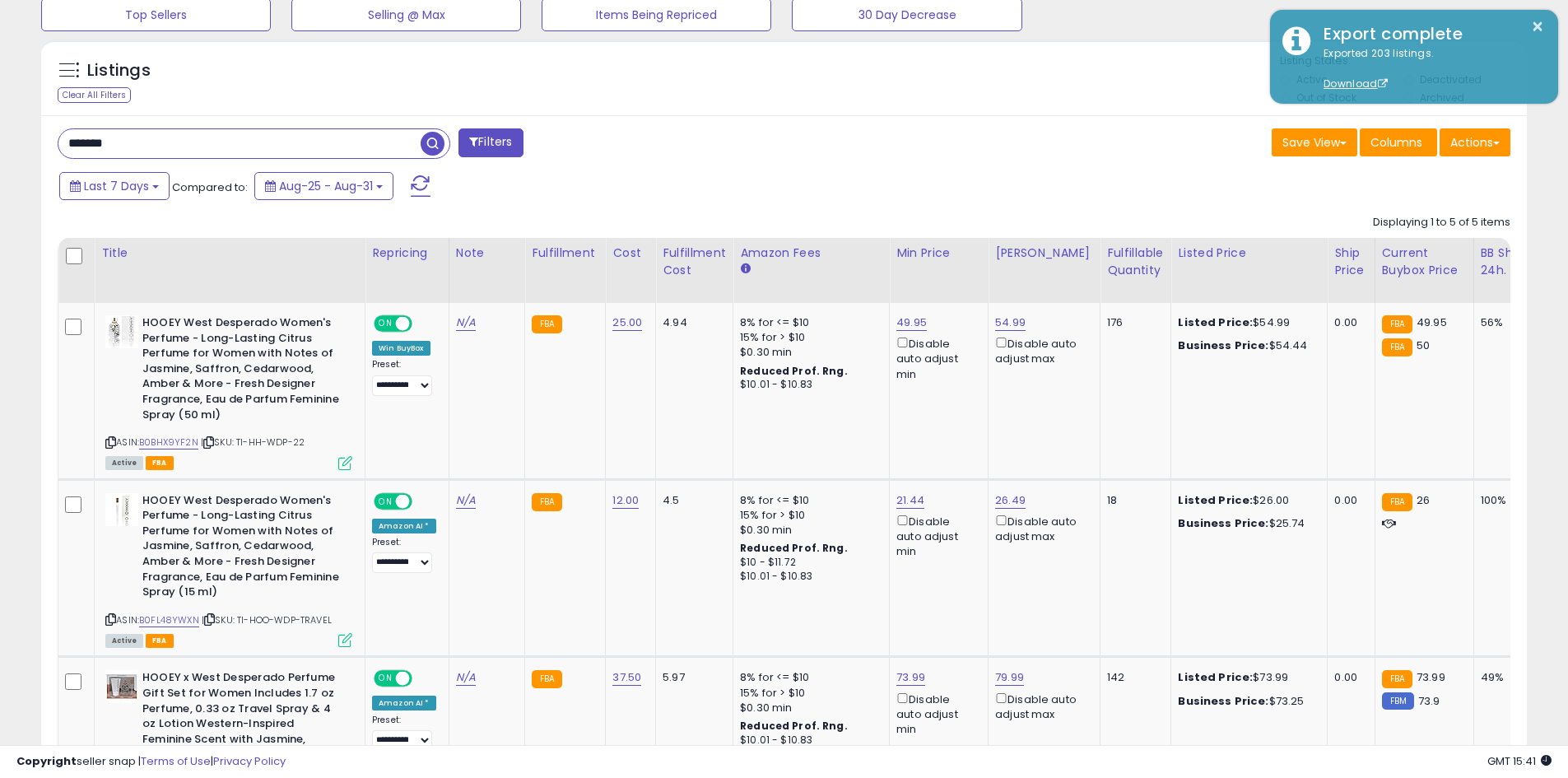
scroll to position [555, 0]
